Goal: Task Accomplishment & Management: Manage account settings

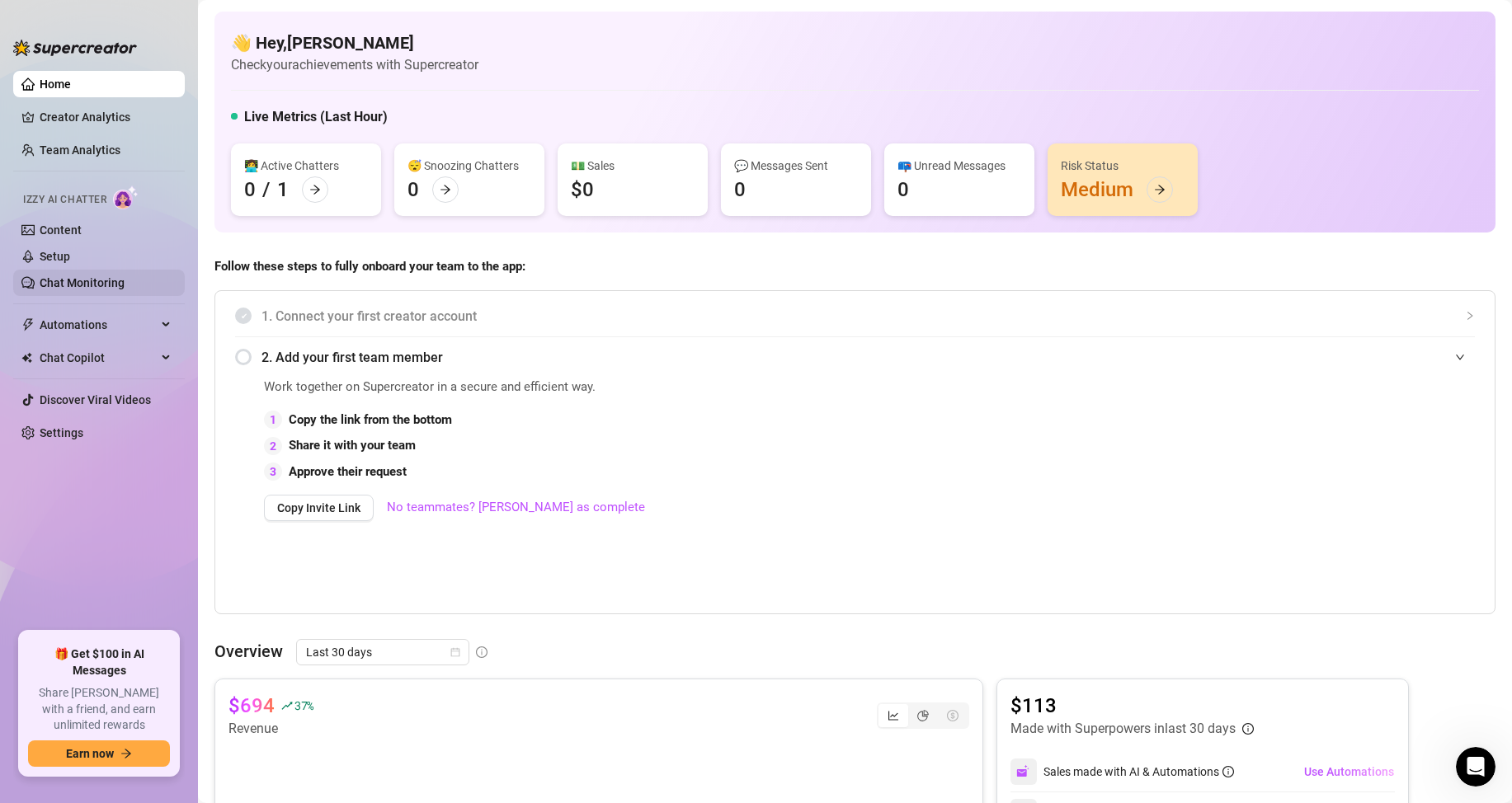
click at [102, 282] on link "Chat Monitoring" at bounding box center [81, 283] width 85 height 13
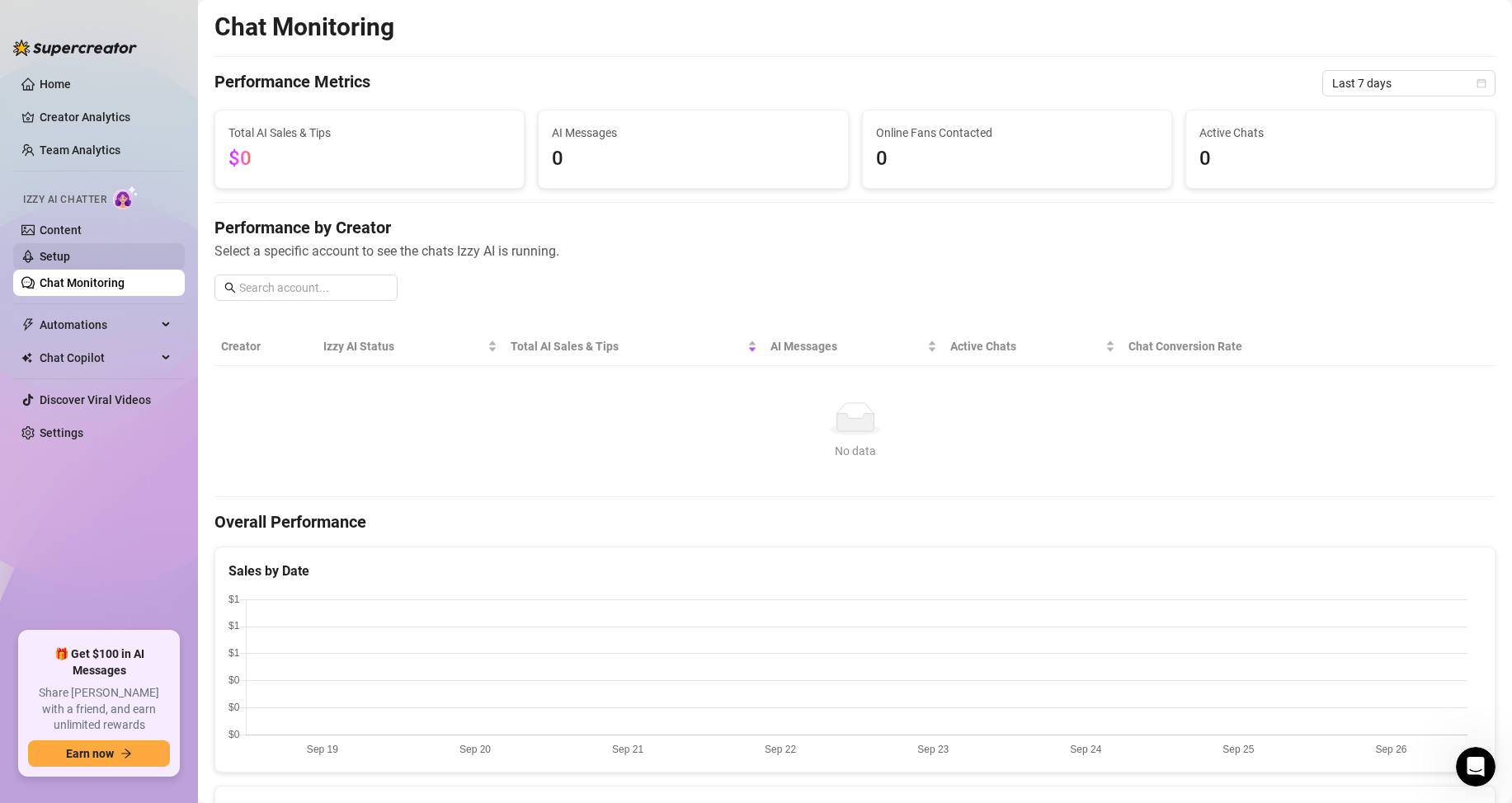
click at [70, 250] on link "Setup" at bounding box center [55, 256] width 31 height 13
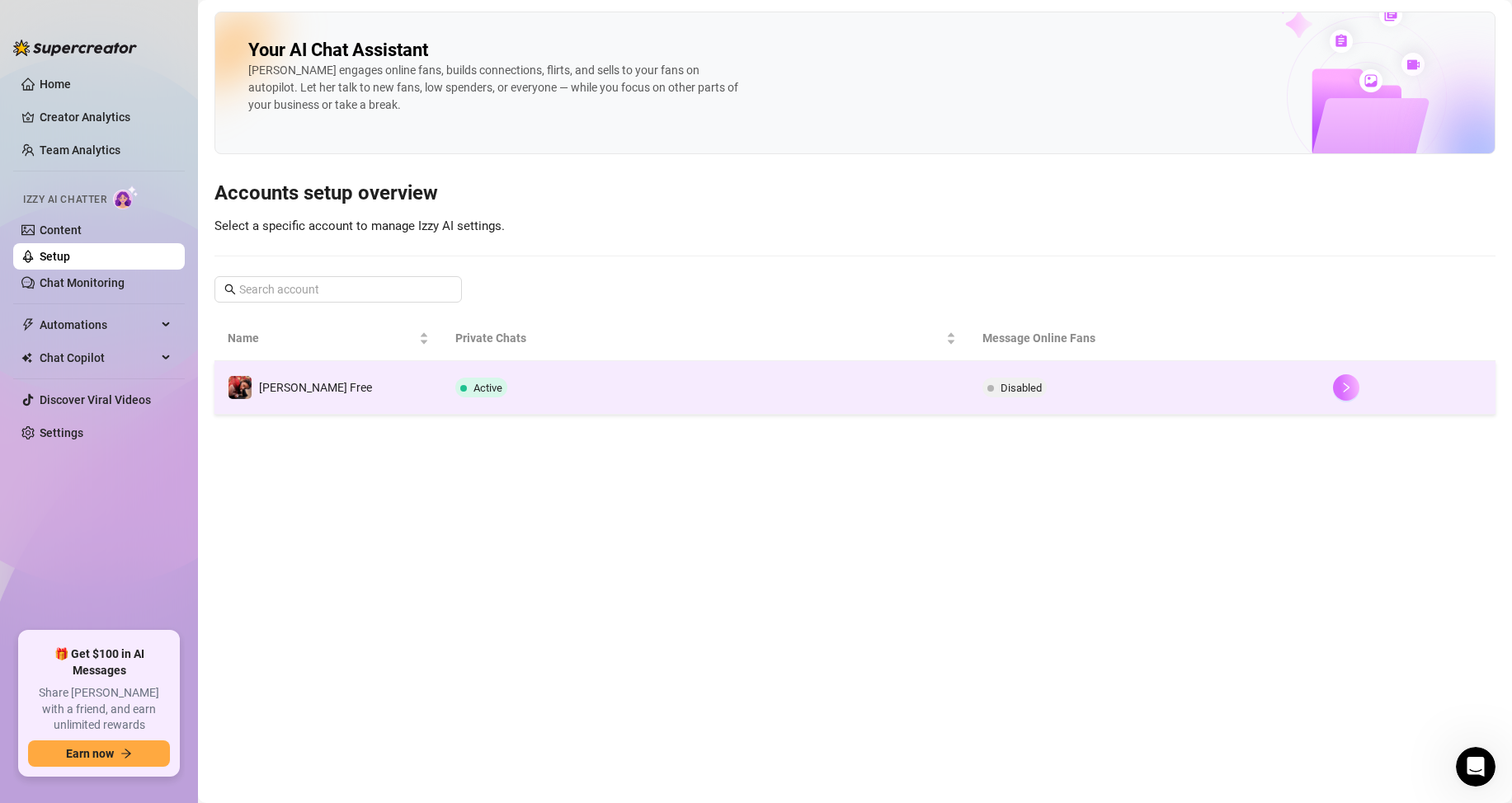
click at [1348, 399] on button "button" at bounding box center [1347, 388] width 27 height 27
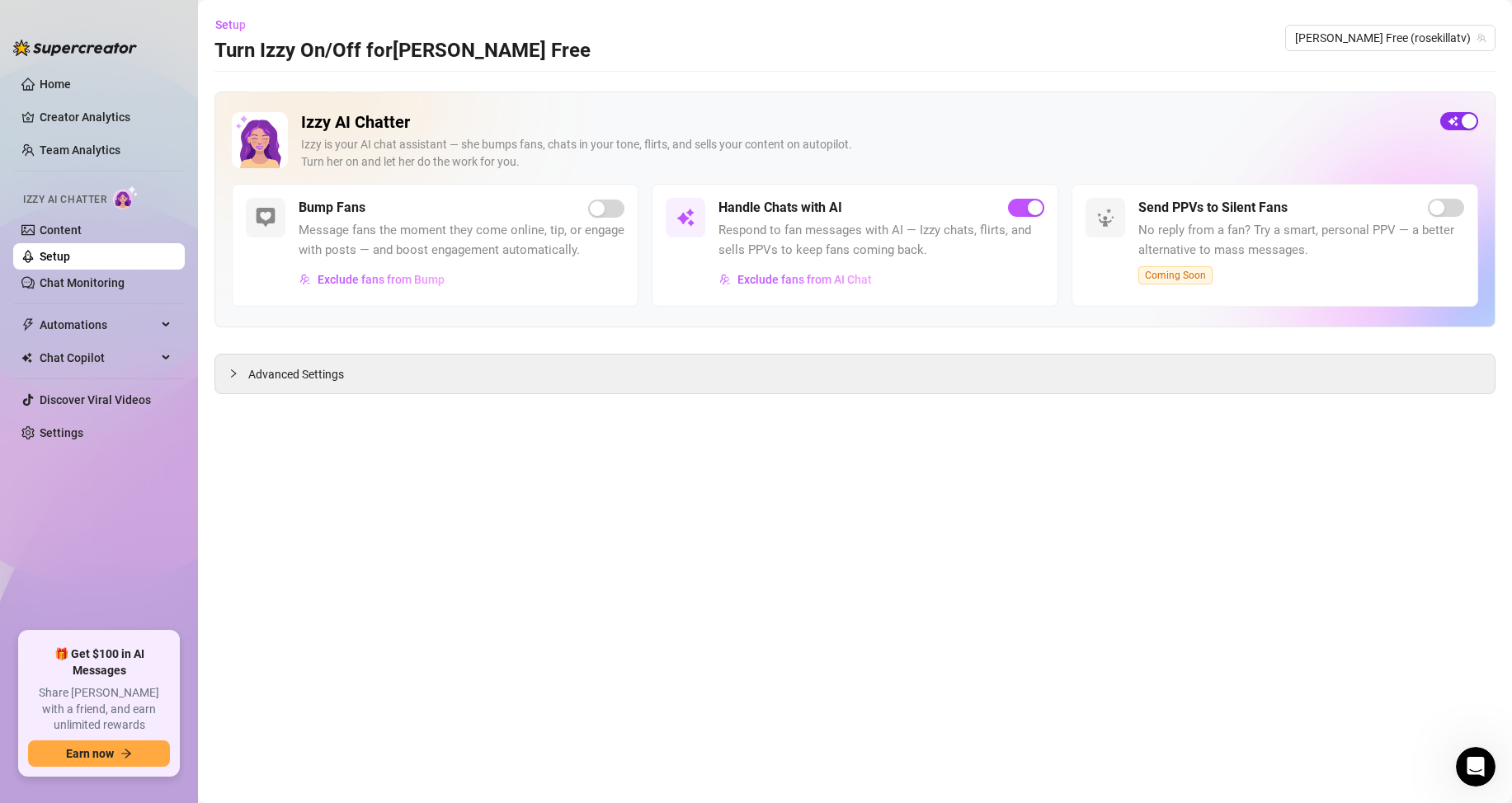
click at [1461, 124] on button "button" at bounding box center [1459, 120] width 38 height 18
click at [1457, 125] on span "button" at bounding box center [1459, 120] width 38 height 18
click at [603, 169] on div "[PERSON_NAME] is your AI chat assistant — she bumps fans, chats in your tone, f…" at bounding box center [864, 153] width 1126 height 34
click at [51, 82] on link "Home" at bounding box center [55, 84] width 32 height 13
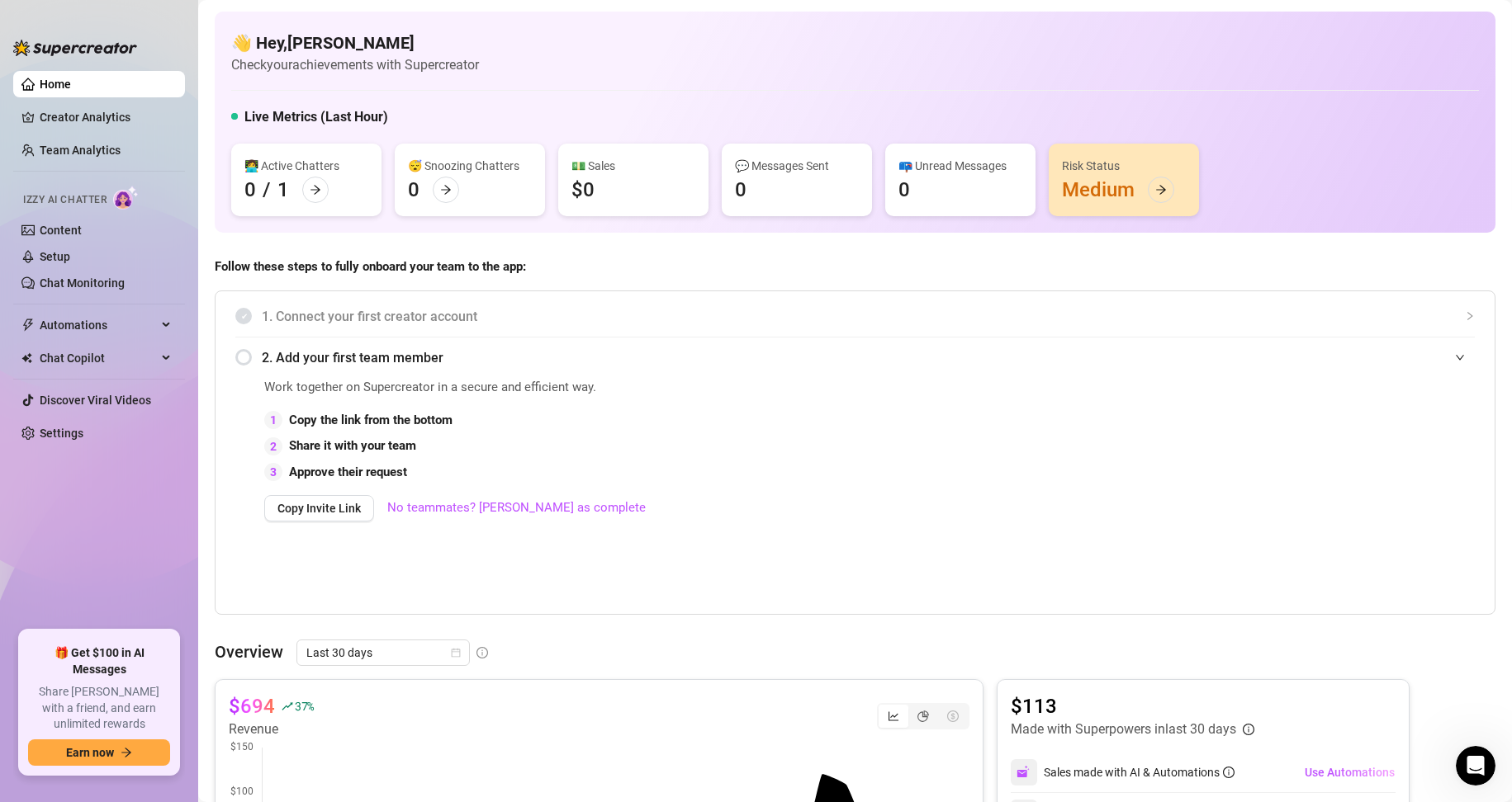
click at [69, 78] on link "Home" at bounding box center [55, 84] width 32 height 13
